Goal: Contribute content: Contribute content

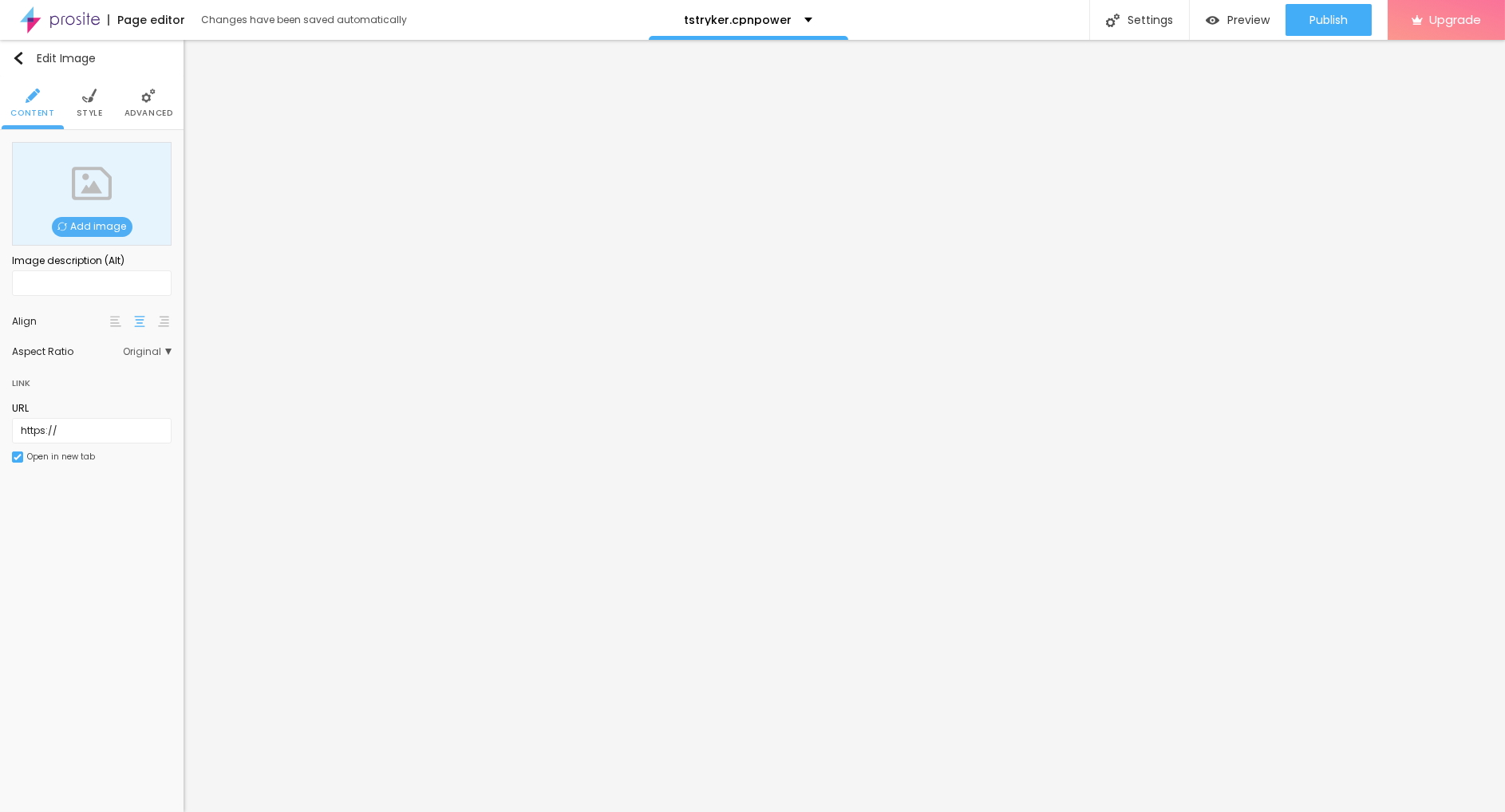
click at [75, 238] on div "Add image" at bounding box center [92, 193] width 160 height 104
click at [114, 239] on div "Add image" at bounding box center [92, 193] width 160 height 104
click at [107, 233] on span "Add image" at bounding box center [92, 227] width 80 height 20
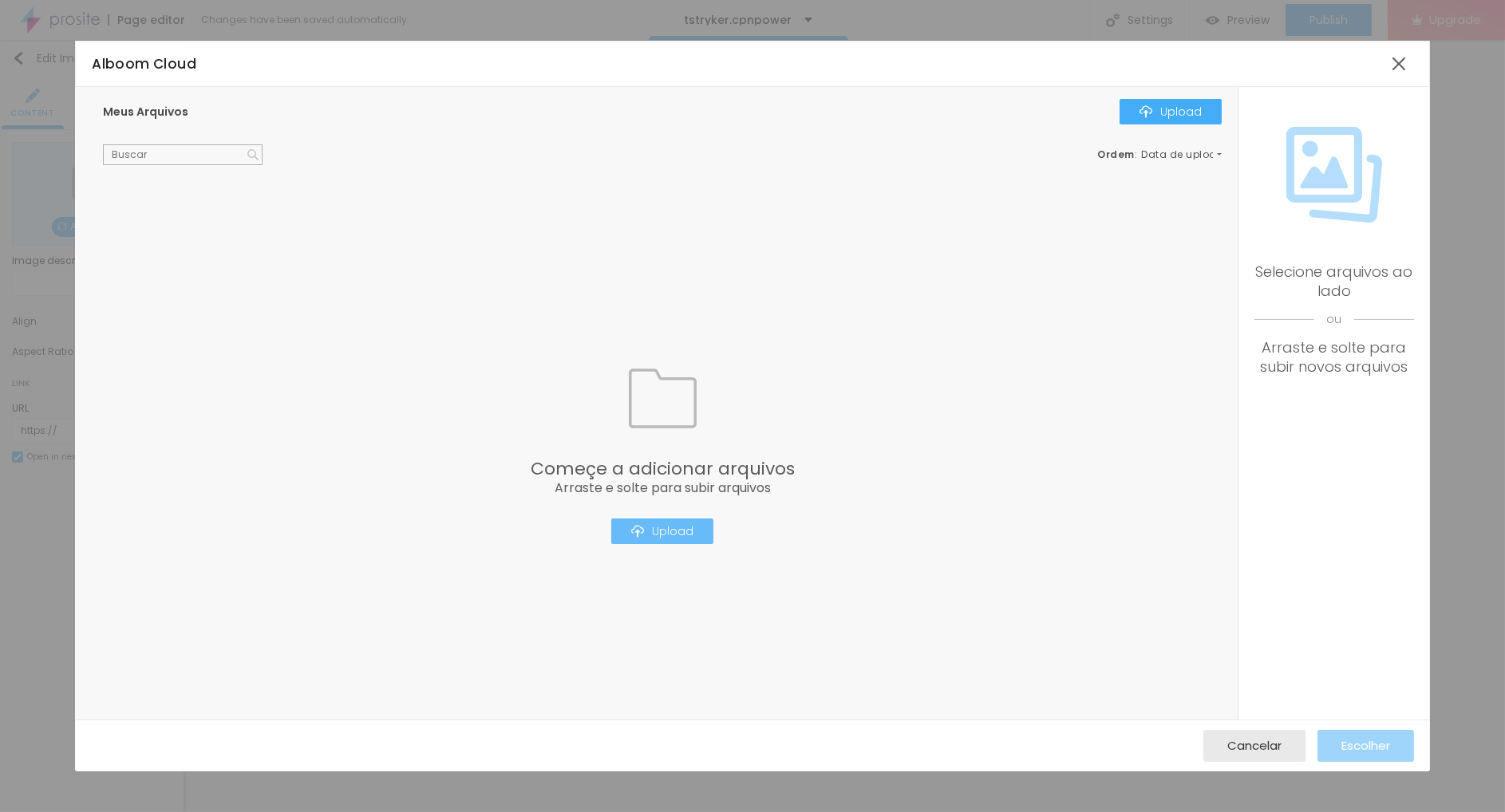
click at [666, 538] on div "Upload" at bounding box center [662, 531] width 62 height 13
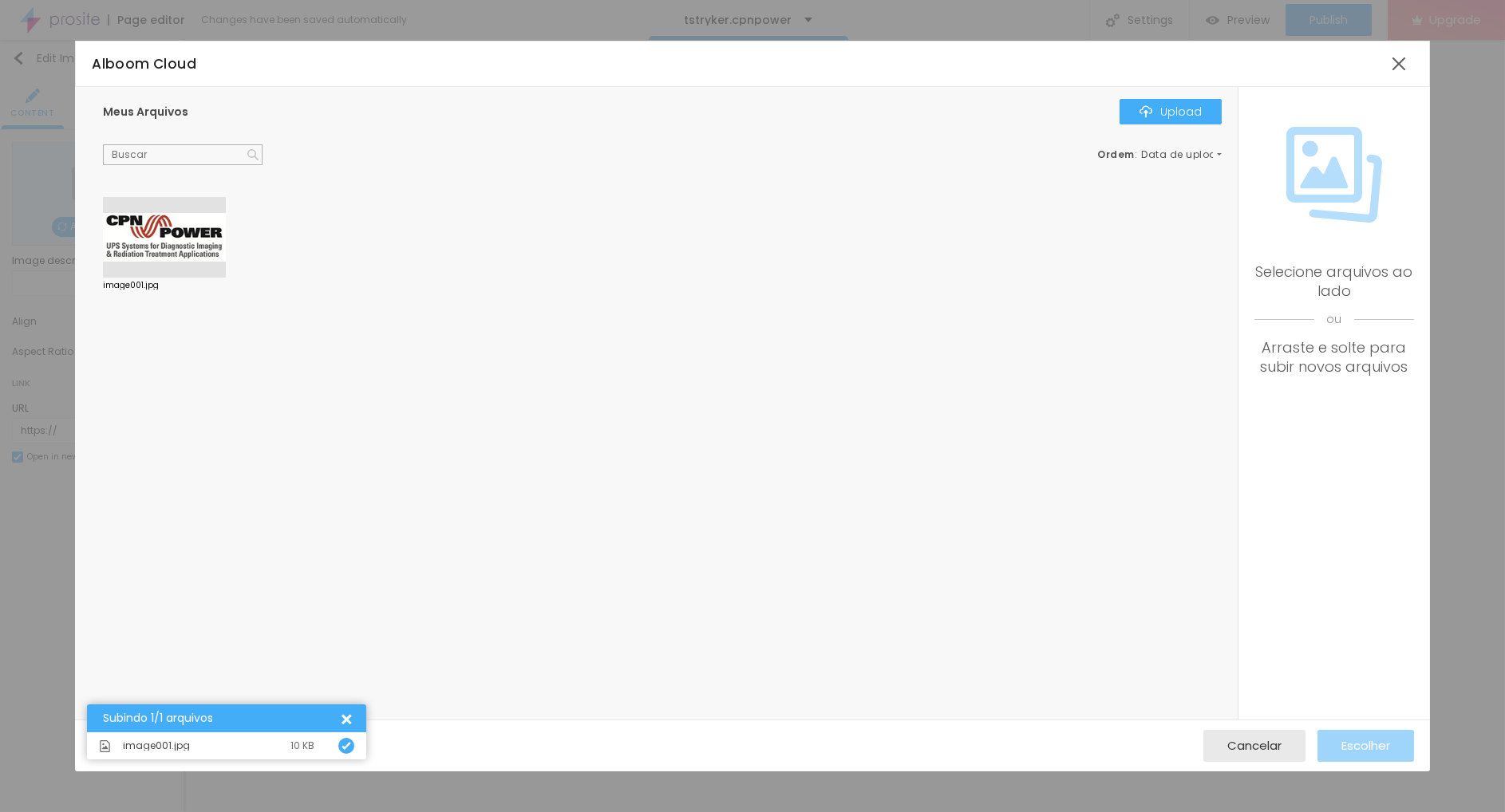
click at [160, 258] on div at bounding box center [165, 237] width 123 height 81
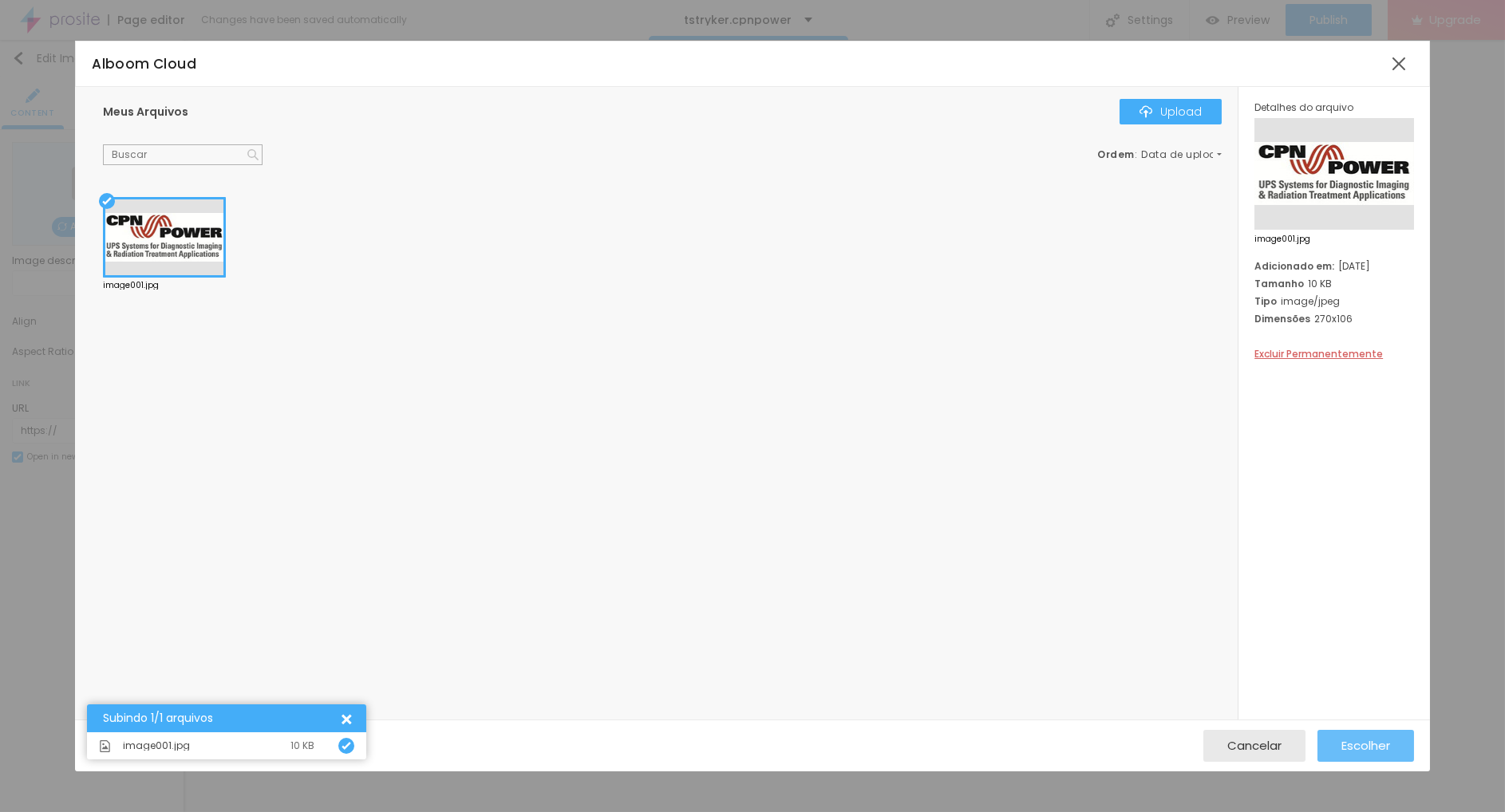
click at [1353, 732] on div "Escolher" at bounding box center [1365, 746] width 48 height 32
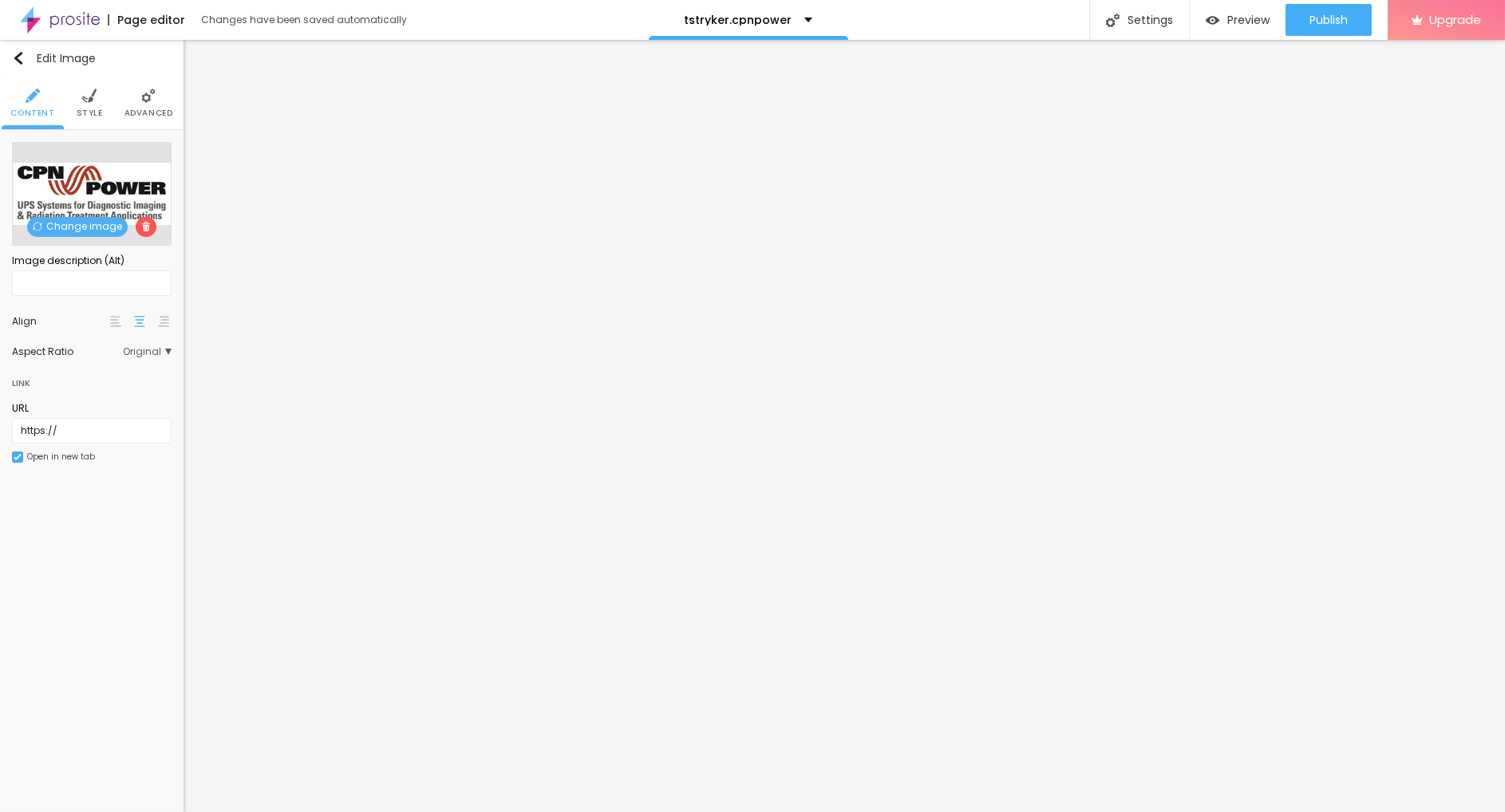
click at [98, 117] on span "Style" at bounding box center [89, 113] width 26 height 8
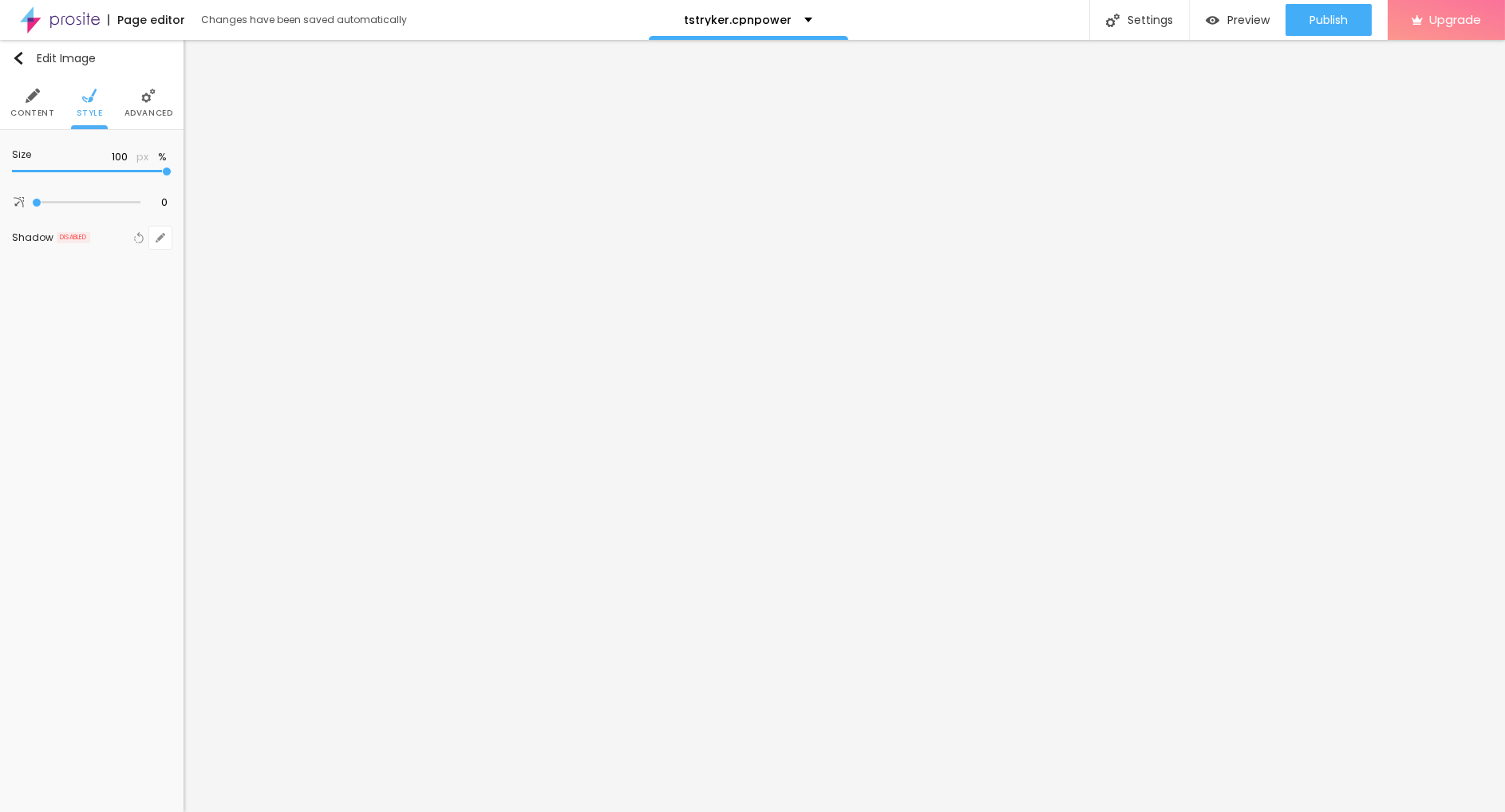
drag, startPoint x: 172, startPoint y: 173, endPoint x: 66, endPoint y: 173, distance: 106.0
click at [66, 173] on div "Size 100 px % 0 Border radius Shadow DISABLED Reset to default" at bounding box center [92, 199] width 184 height 138
type input "95"
type input "85"
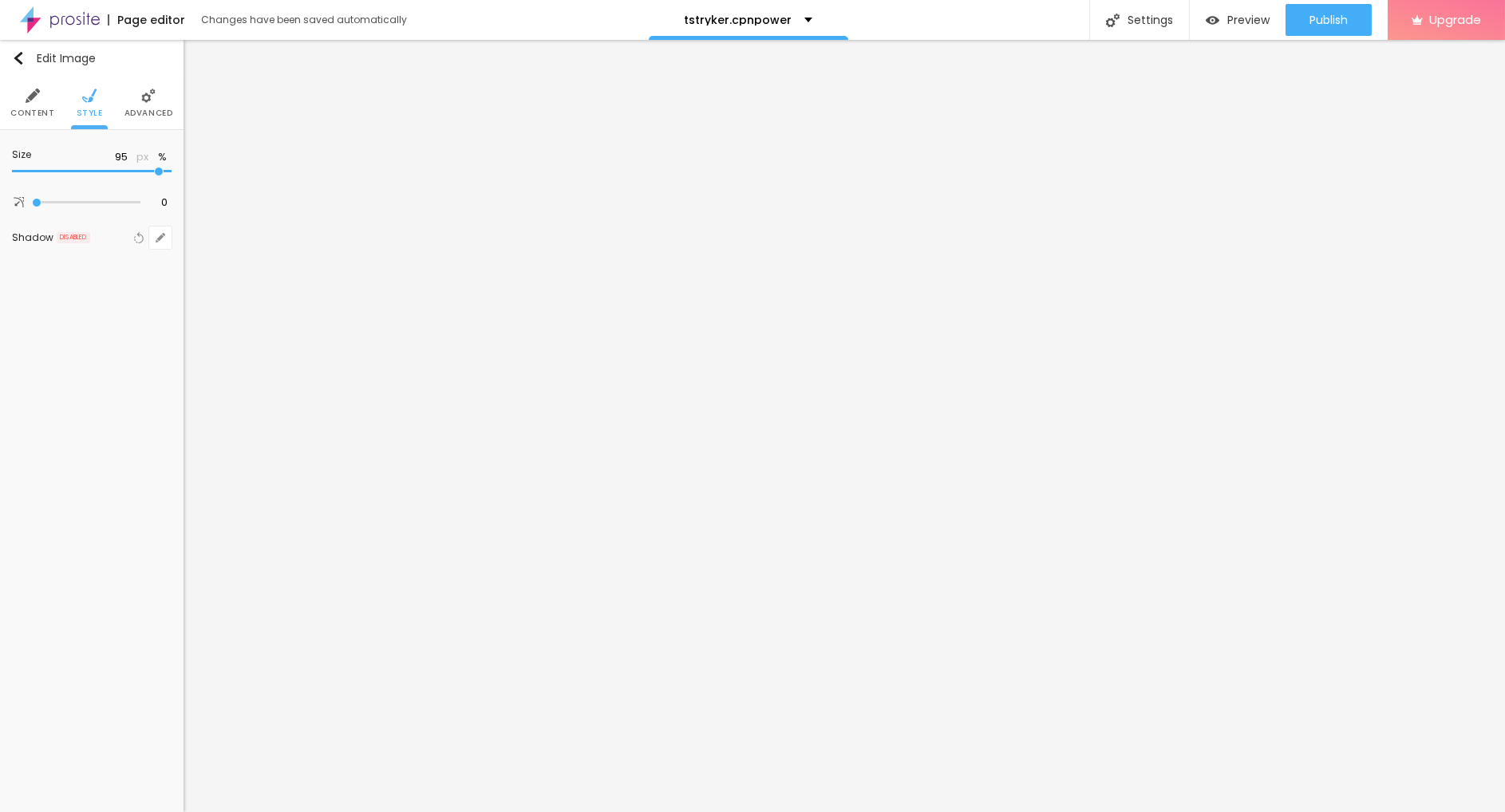
type input "85"
type input "70"
type input "65"
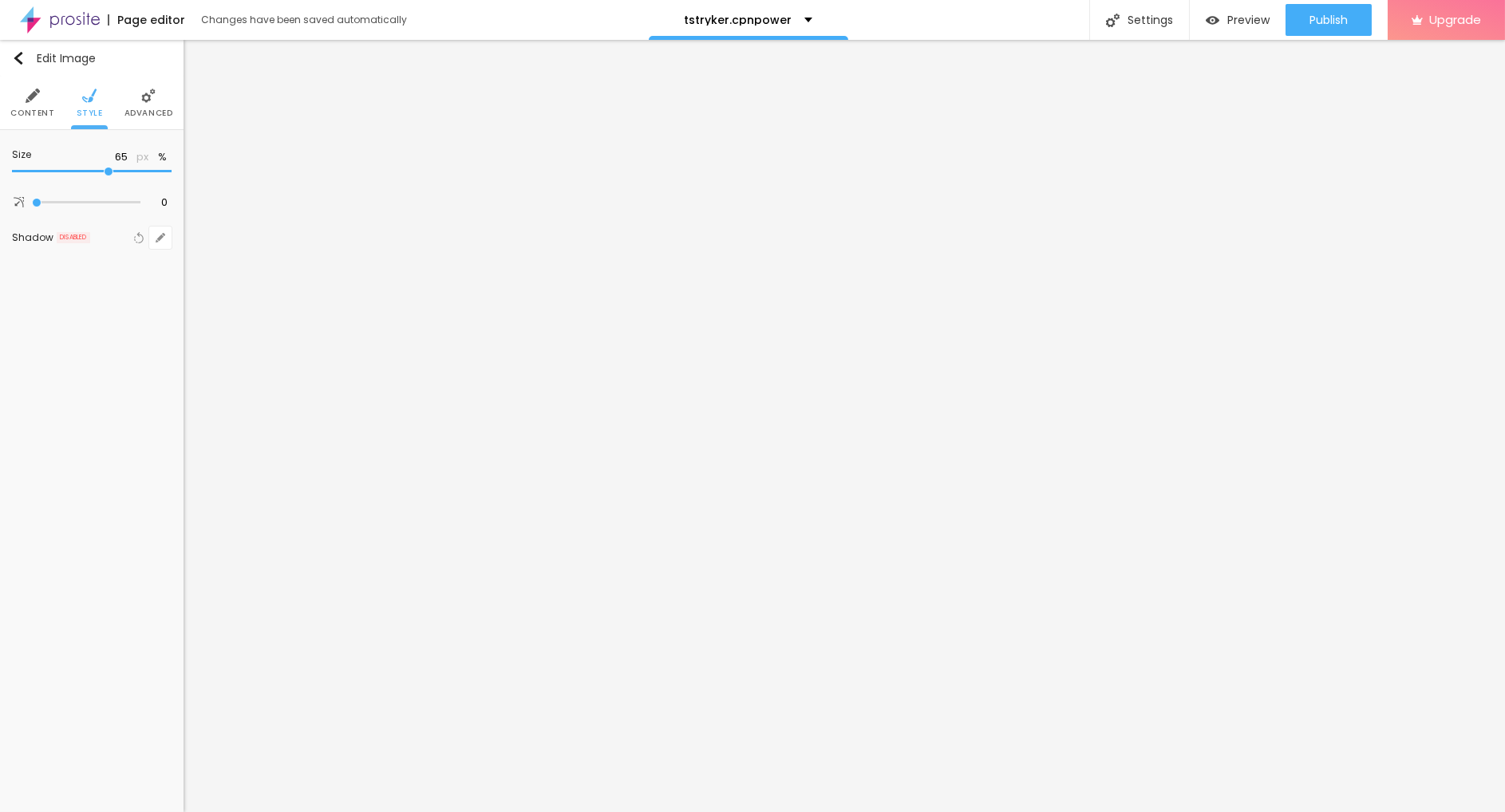
type input "55"
type input "50"
type input "45"
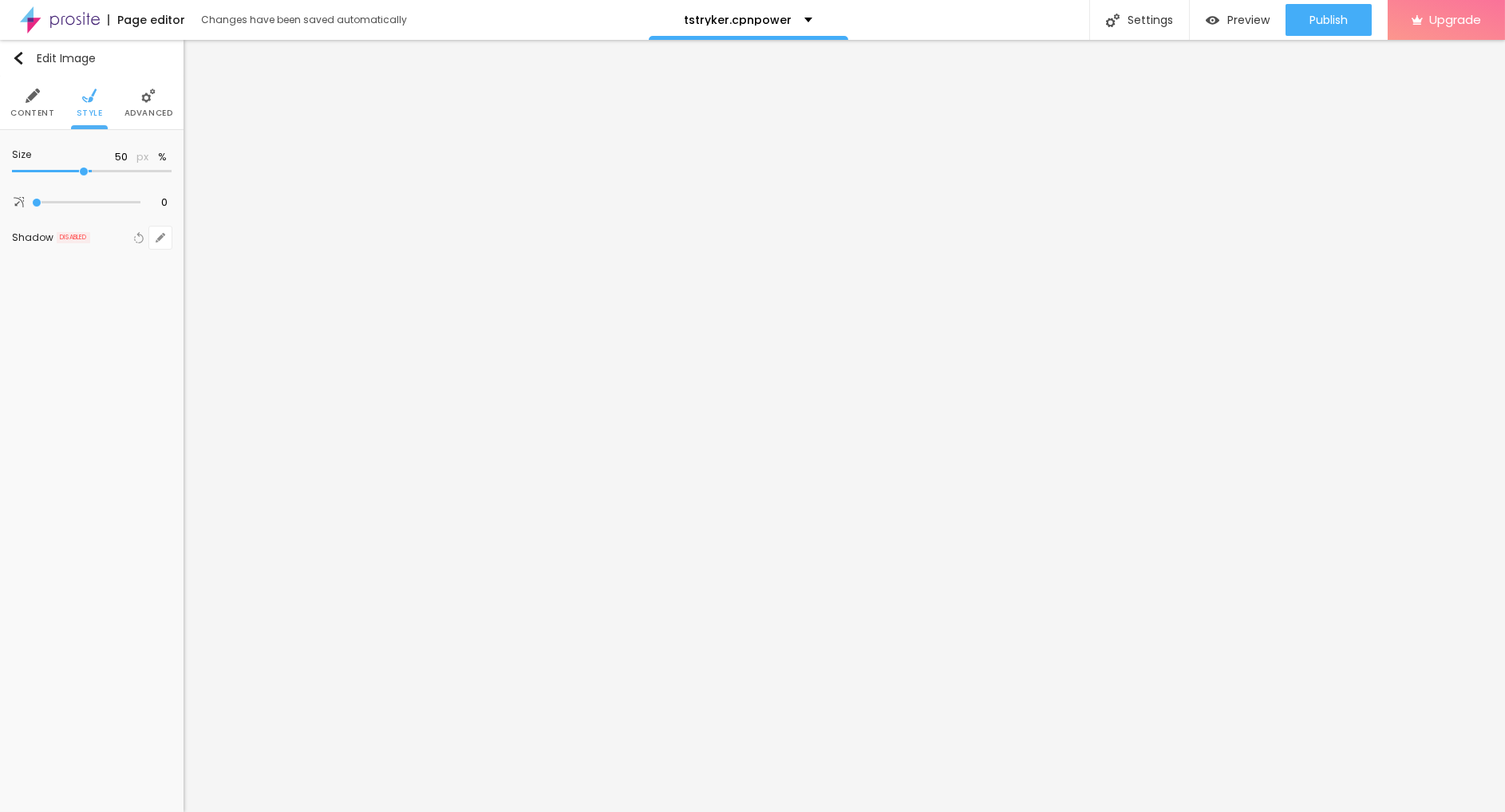
type input "45"
type input "40"
type input "35"
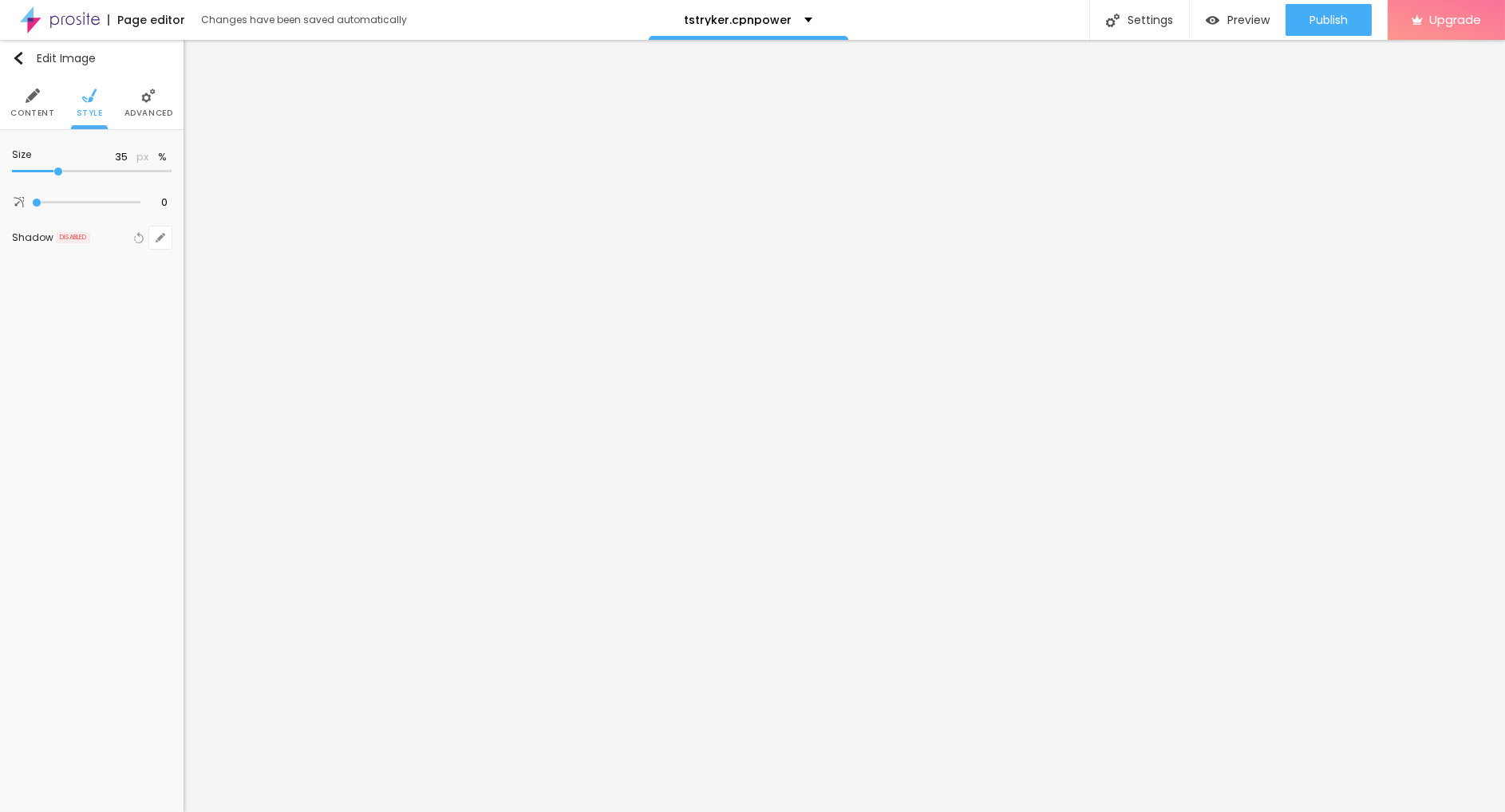
type input "30"
type input "25"
type input "30"
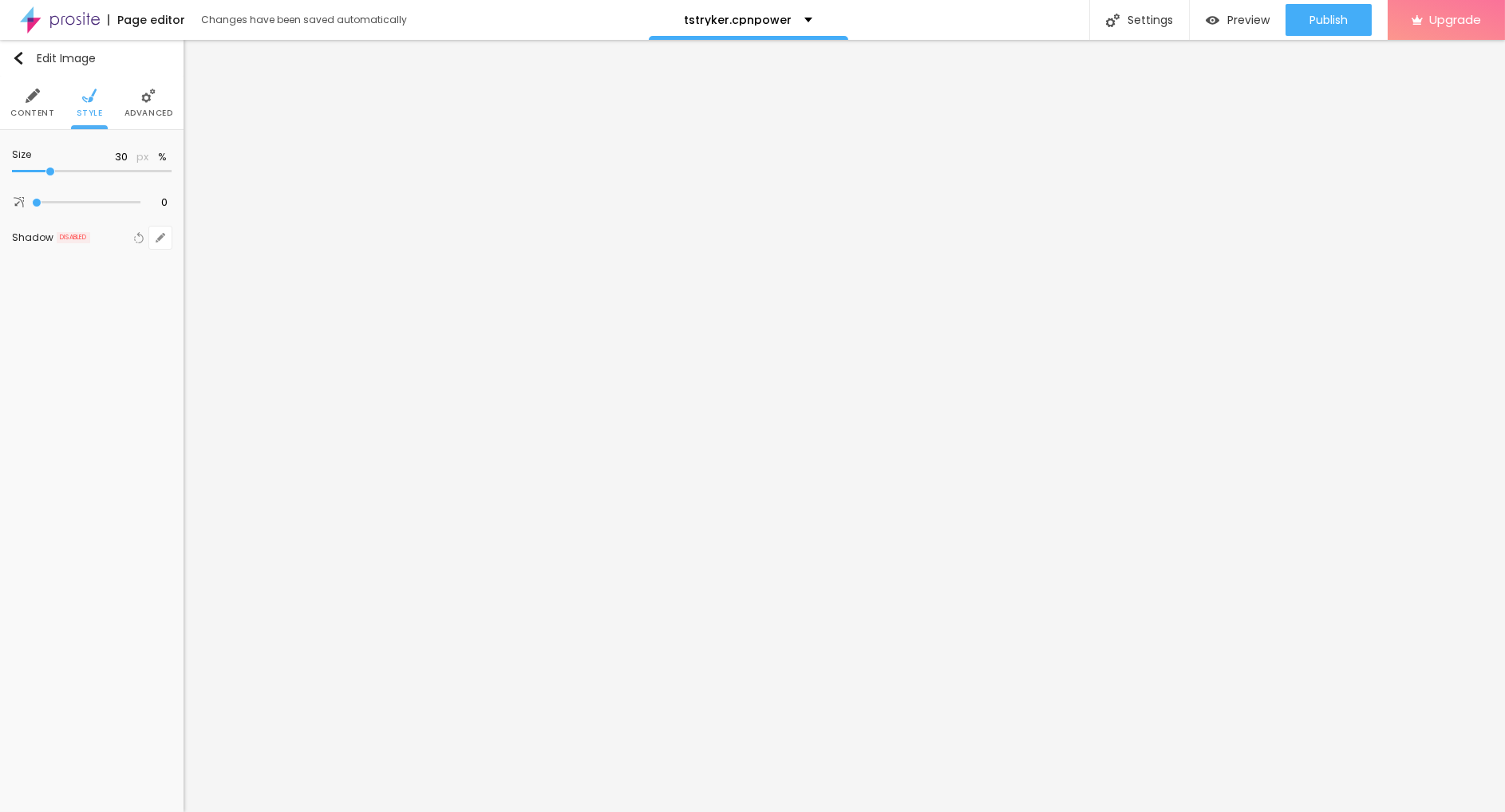
drag, startPoint x: 164, startPoint y: 175, endPoint x: 52, endPoint y: 177, distance: 112.0
type input "30"
click at [52, 175] on input "range" at bounding box center [92, 171] width 160 height 8
click at [66, 333] on div "Edit Image Content Style Advanced Size 30 px % 0 Border radius Shadow DISABLED …" at bounding box center [92, 426] width 184 height 772
click at [61, 68] on button "Edit Image" at bounding box center [92, 58] width 184 height 37
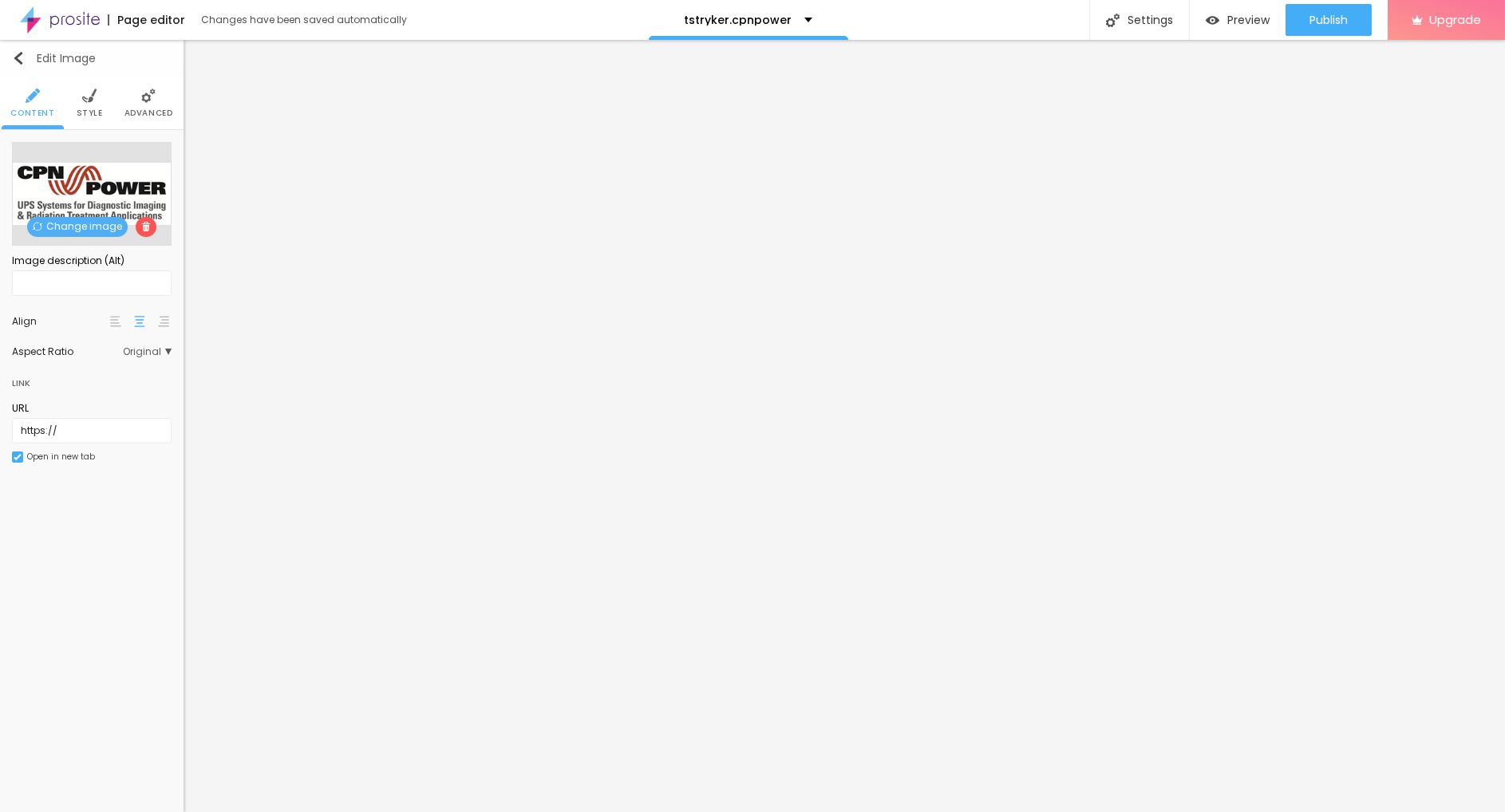
click at [25, 63] on div "Edit Image" at bounding box center [54, 58] width 84 height 13
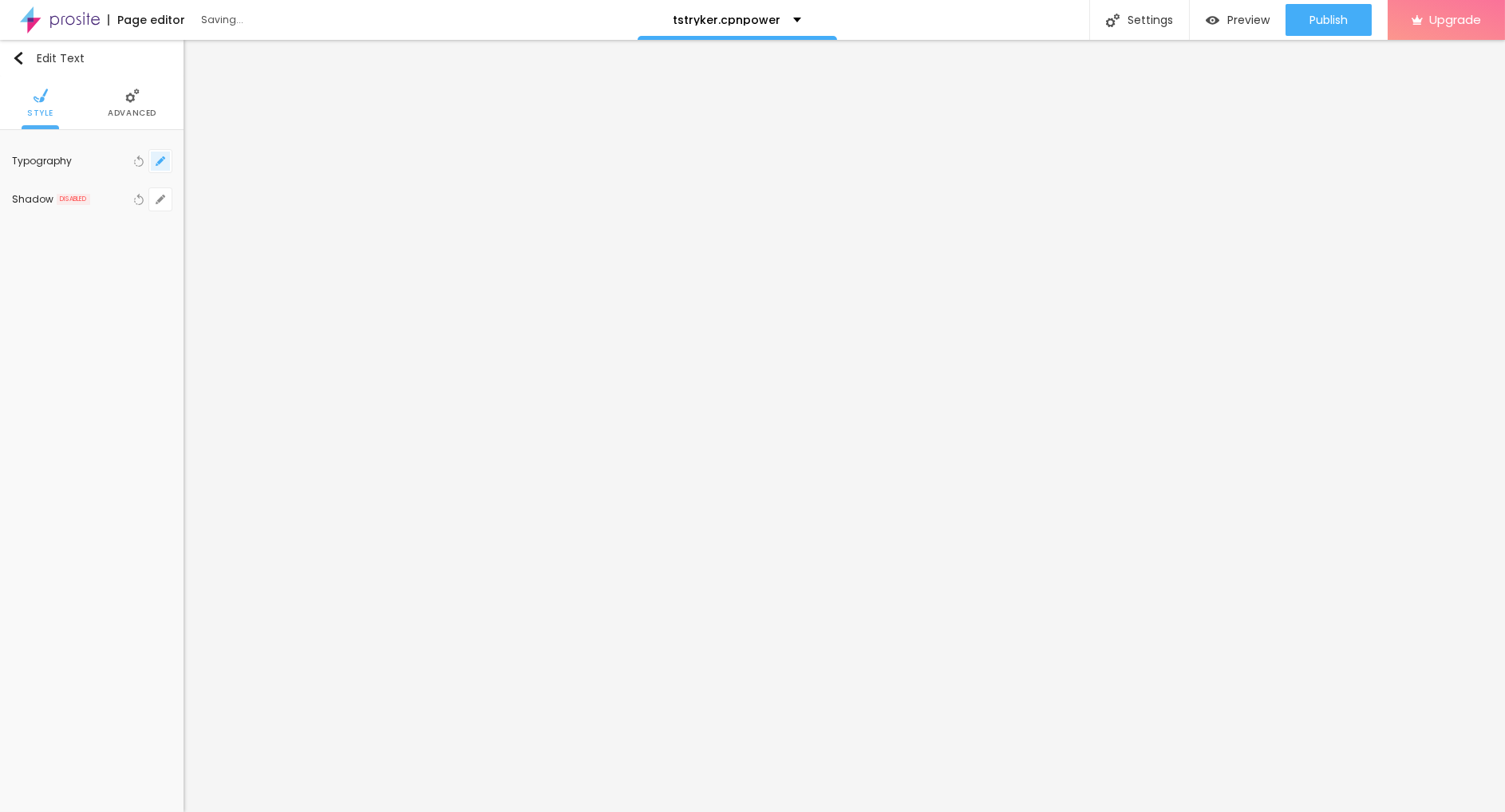
click at [167, 162] on button "button" at bounding box center [160, 161] width 22 height 22
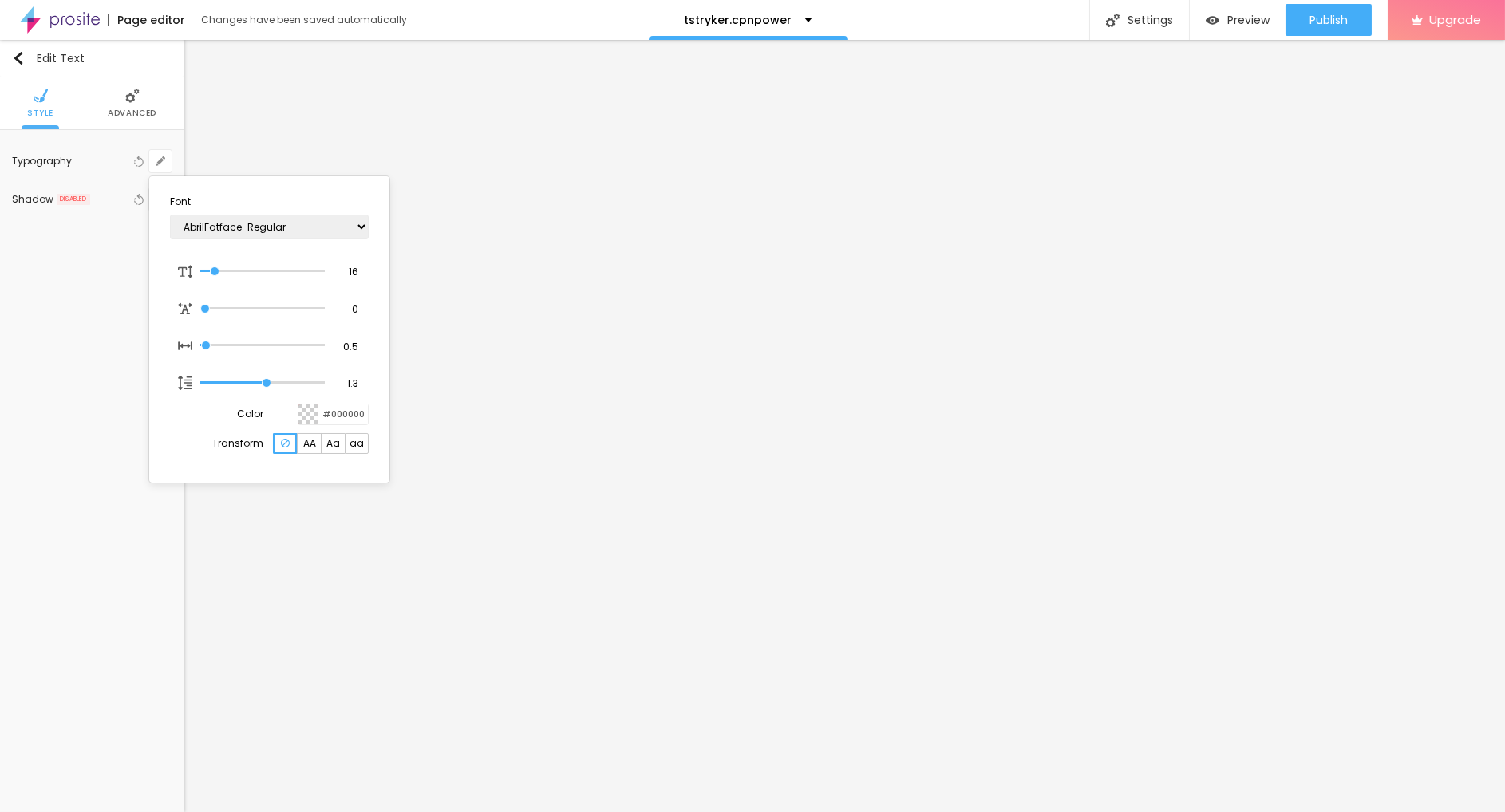
click at [330, 448] on span "Aa" at bounding box center [333, 443] width 14 height 10
type input "1"
type input "26"
type input "1"
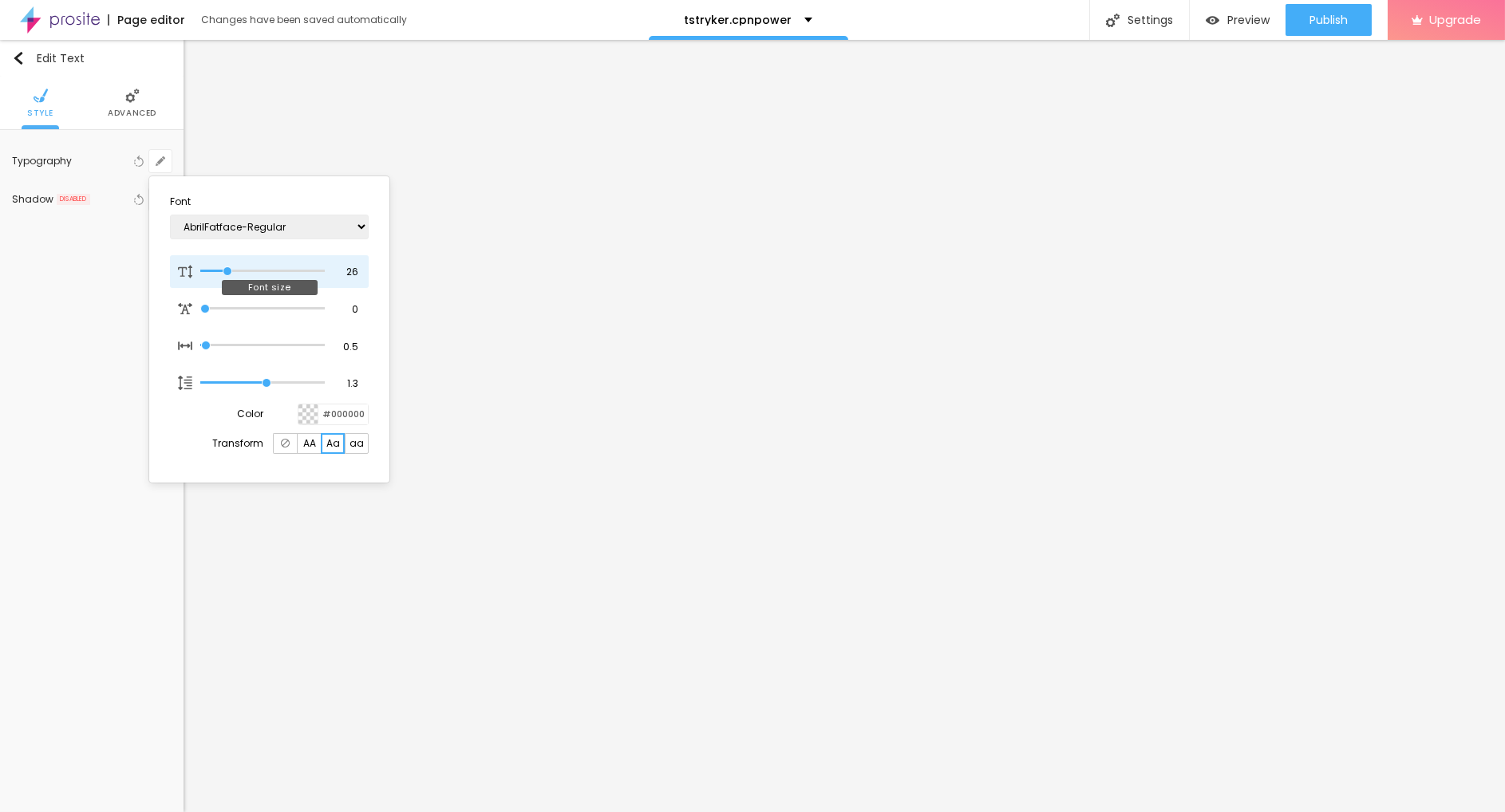
click at [227, 274] on input "range" at bounding box center [262, 271] width 125 height 8
type input "20"
type input "1"
click at [221, 274] on input "range" at bounding box center [262, 271] width 125 height 8
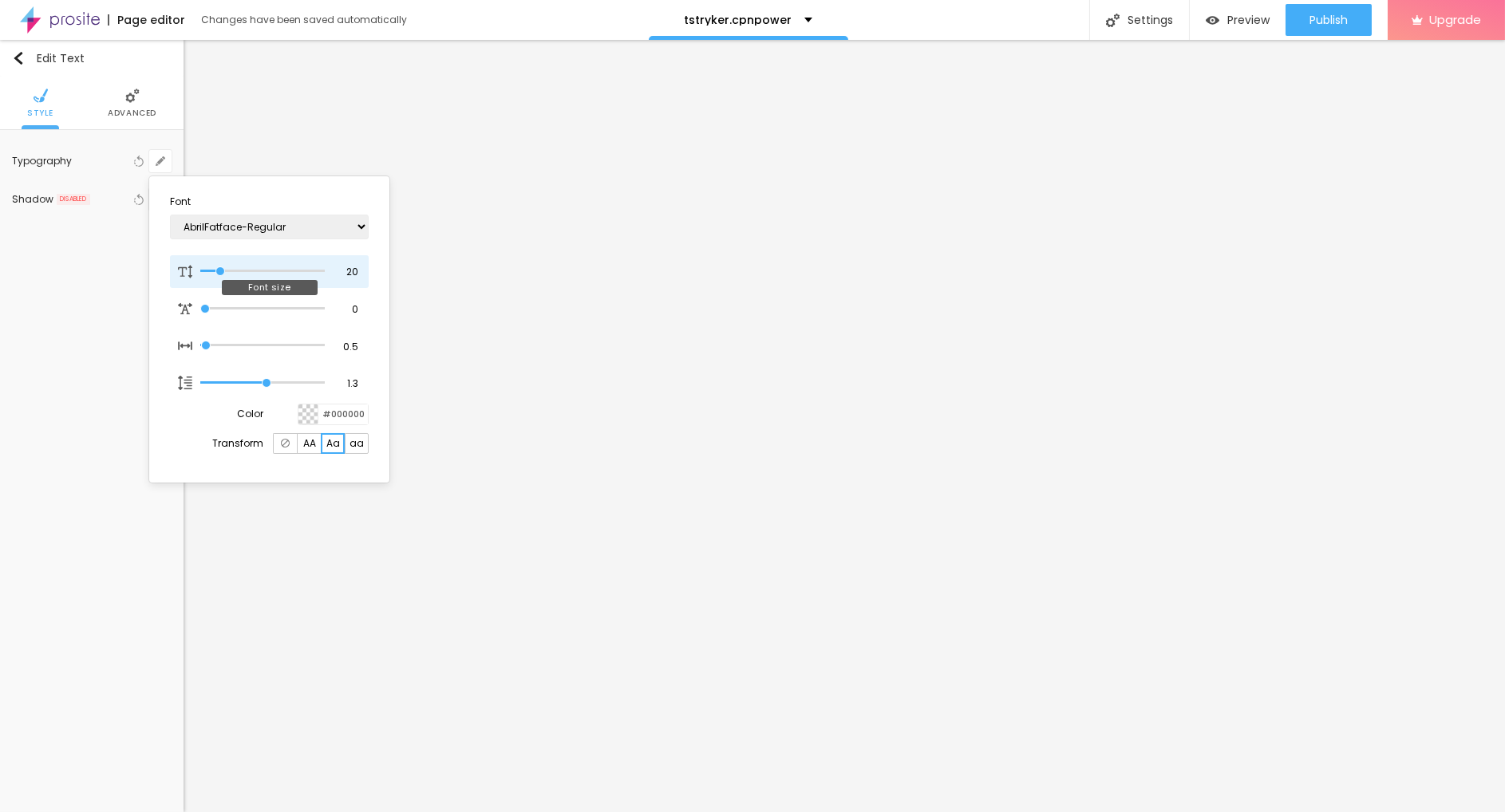
type input "22"
type input "1"
type input "22"
click at [223, 272] on input "range" at bounding box center [262, 271] width 125 height 8
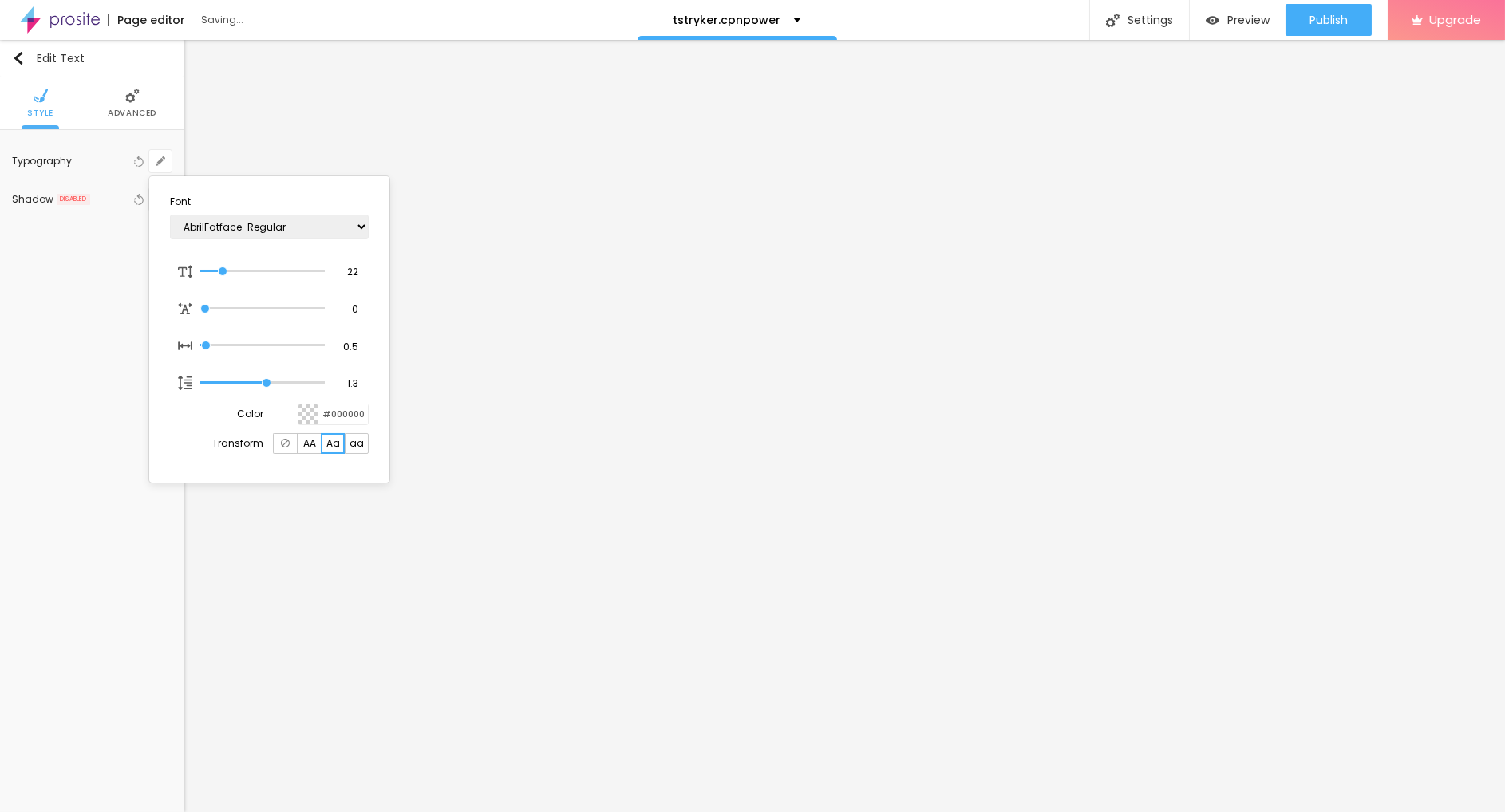
type input "1"
click at [68, 270] on div at bounding box center [752, 406] width 1505 height 812
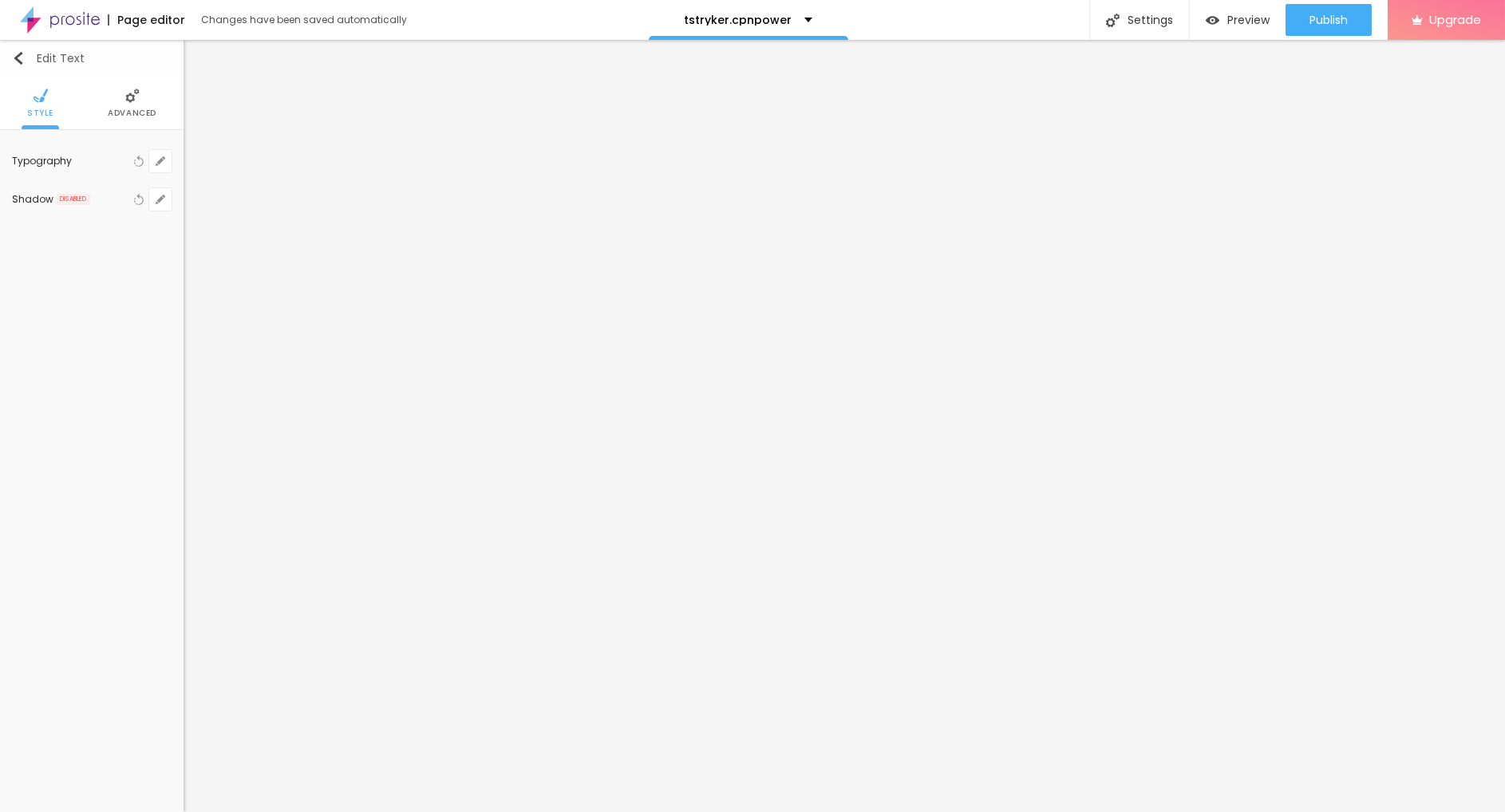
click at [19, 75] on button "Edit Text" at bounding box center [92, 58] width 184 height 37
click at [16, 61] on img "button" at bounding box center [19, 58] width 13 height 13
click at [37, 56] on div "Edit Text" at bounding box center [48, 58] width 73 height 13
click at [20, 56] on img "button" at bounding box center [19, 58] width 13 height 13
click at [158, 363] on div "Edit Text Style Advanced Typography Reset to default Shadow DISABLED Reset to d…" at bounding box center [92, 426] width 184 height 772
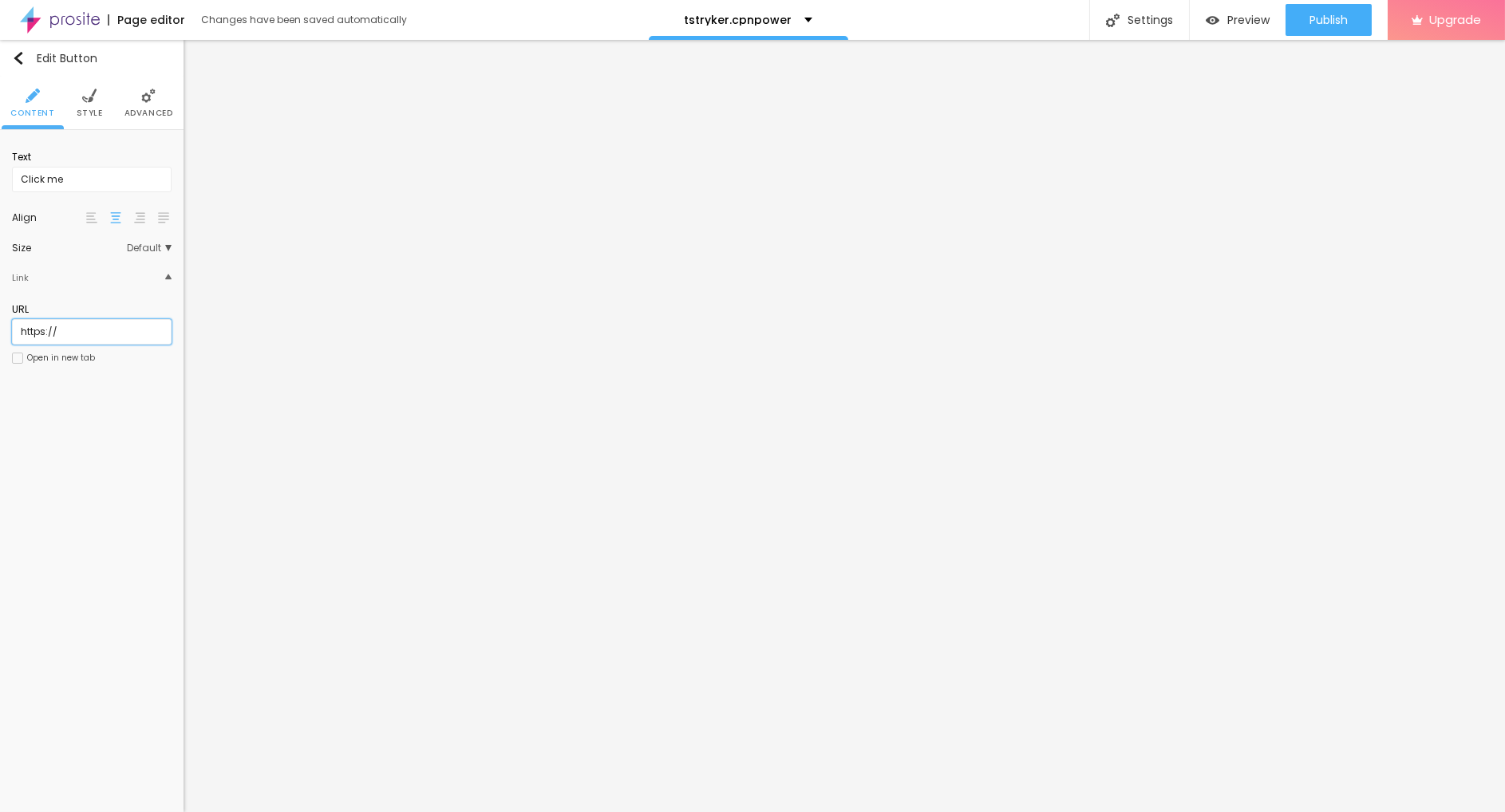
click at [107, 333] on input "https://" at bounding box center [92, 331] width 160 height 25
paste input "[DOMAIN_NAME][URL]"
type input "[URL][DOMAIN_NAME]"
click at [112, 181] on input "Click me" at bounding box center [92, 179] width 160 height 25
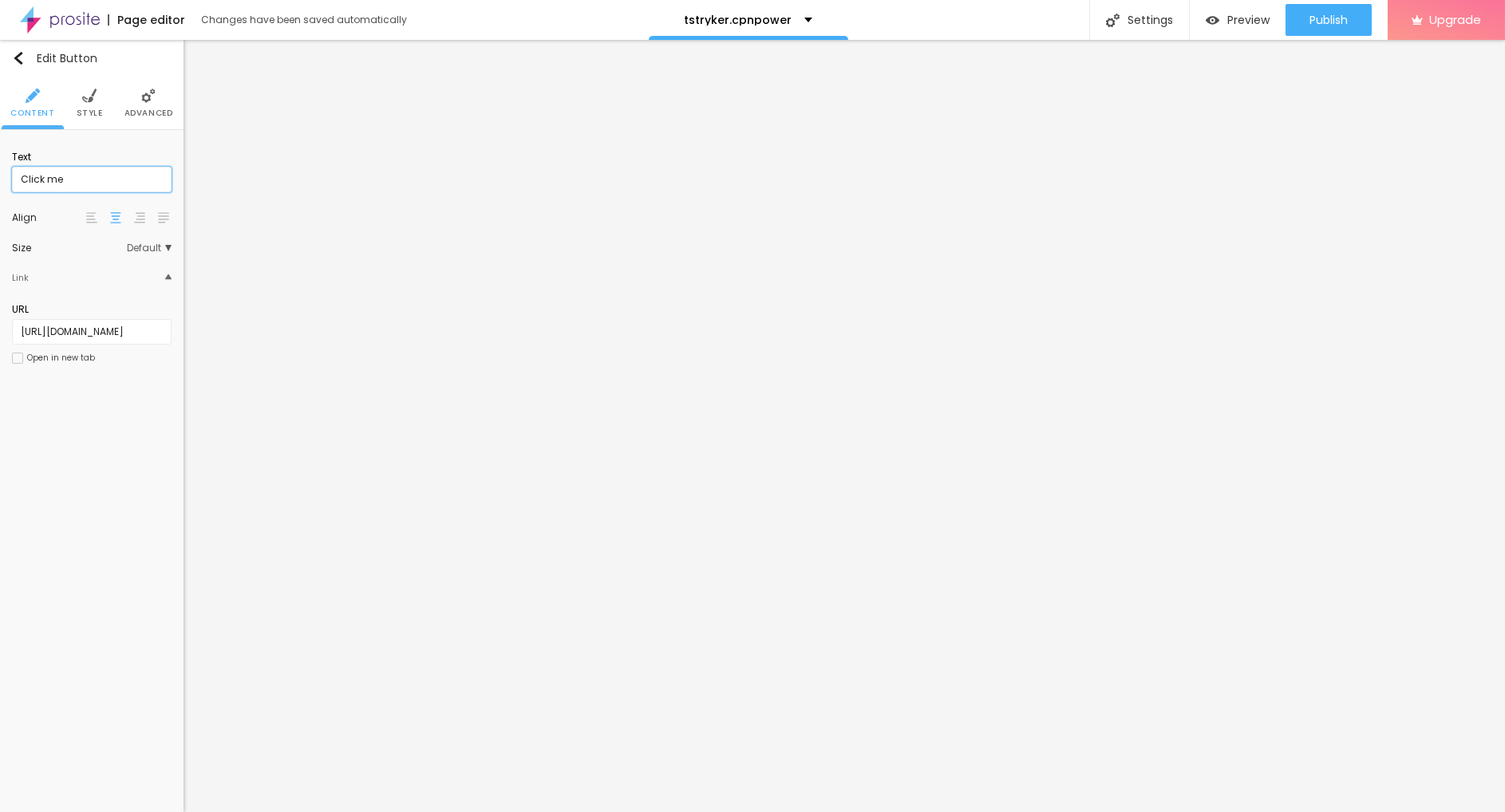
paste input "→ VIEW DOCUMENT HERE"
type input "→ VIEW DOCUMENT HERE"
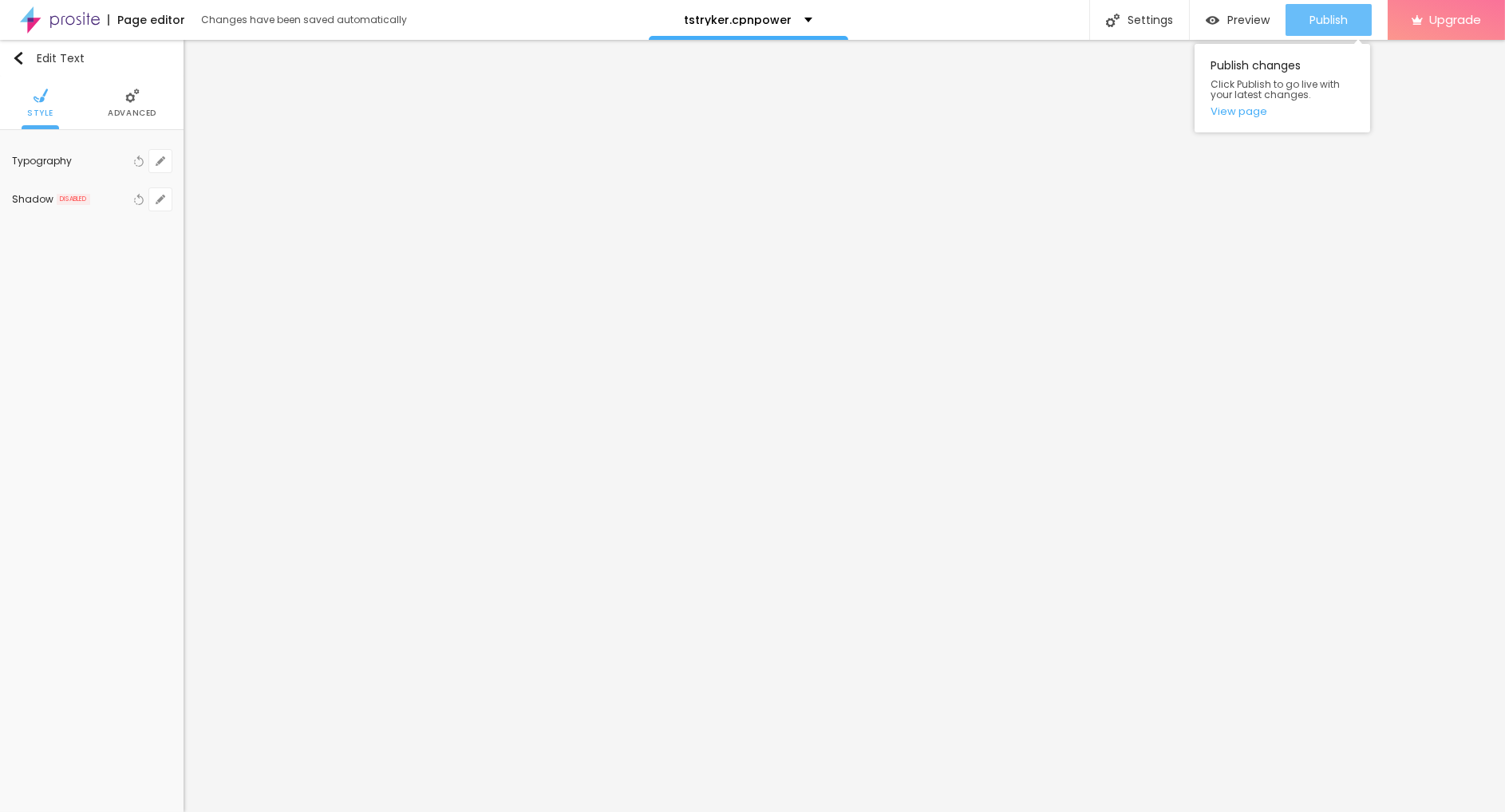
click at [1320, 10] on div "Publish" at bounding box center [1328, 20] width 39 height 32
click at [1316, 33] on div "Publish" at bounding box center [1328, 20] width 39 height 32
